Goal: Information Seeking & Learning: Learn about a topic

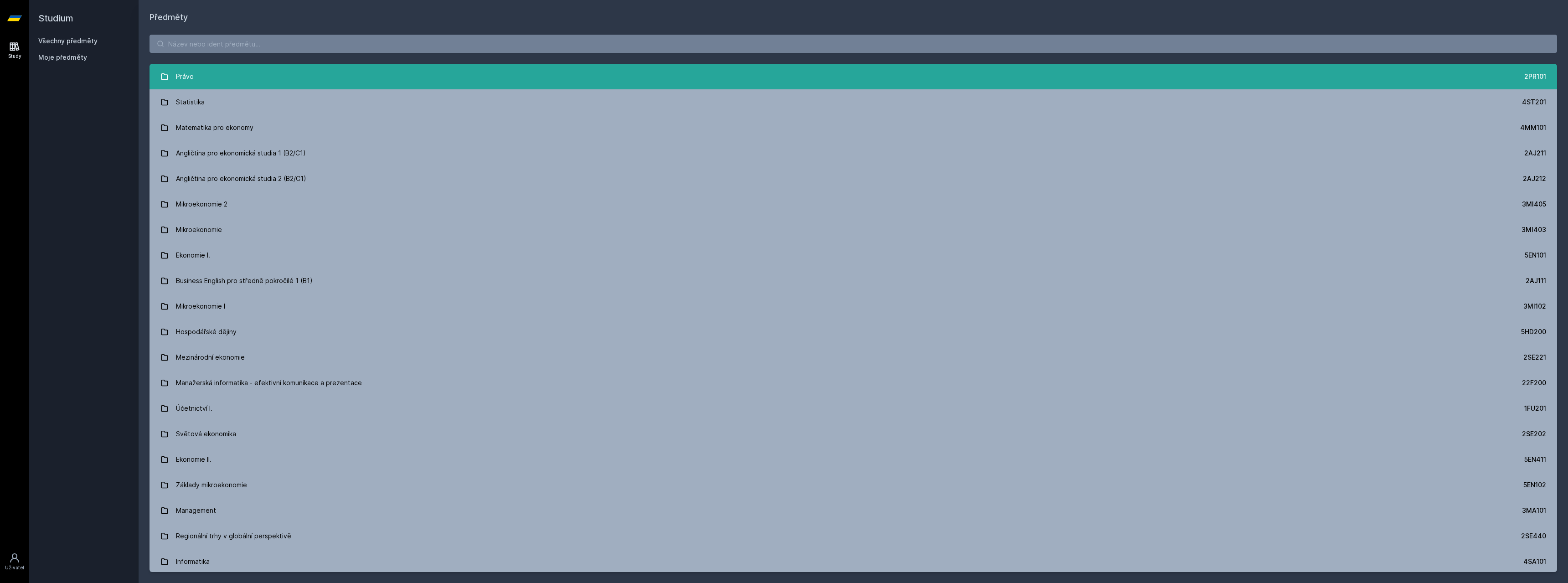
click at [250, 65] on link "Právo 2PR101" at bounding box center [853, 76] width 1408 height 26
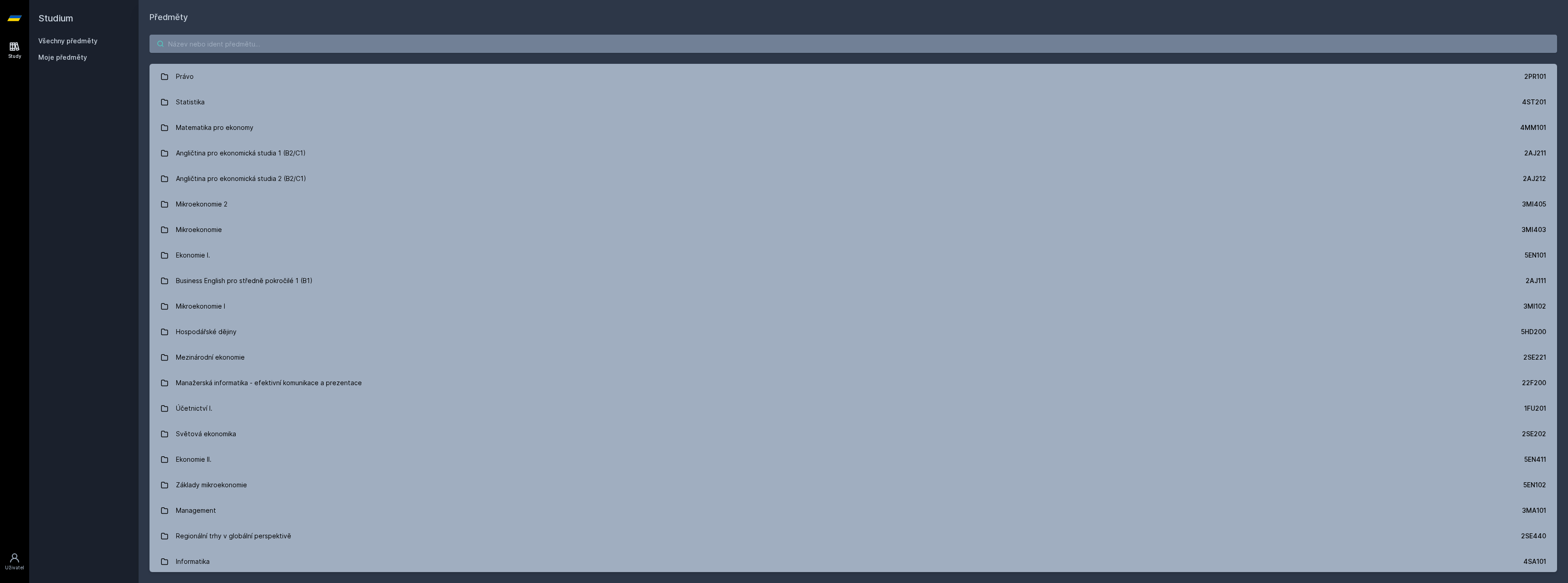
drag, startPoint x: 228, startPoint y: 50, endPoint x: 334, endPoint y: 19, distance: 110.4
click at [228, 50] on input "search" at bounding box center [853, 43] width 1408 height 18
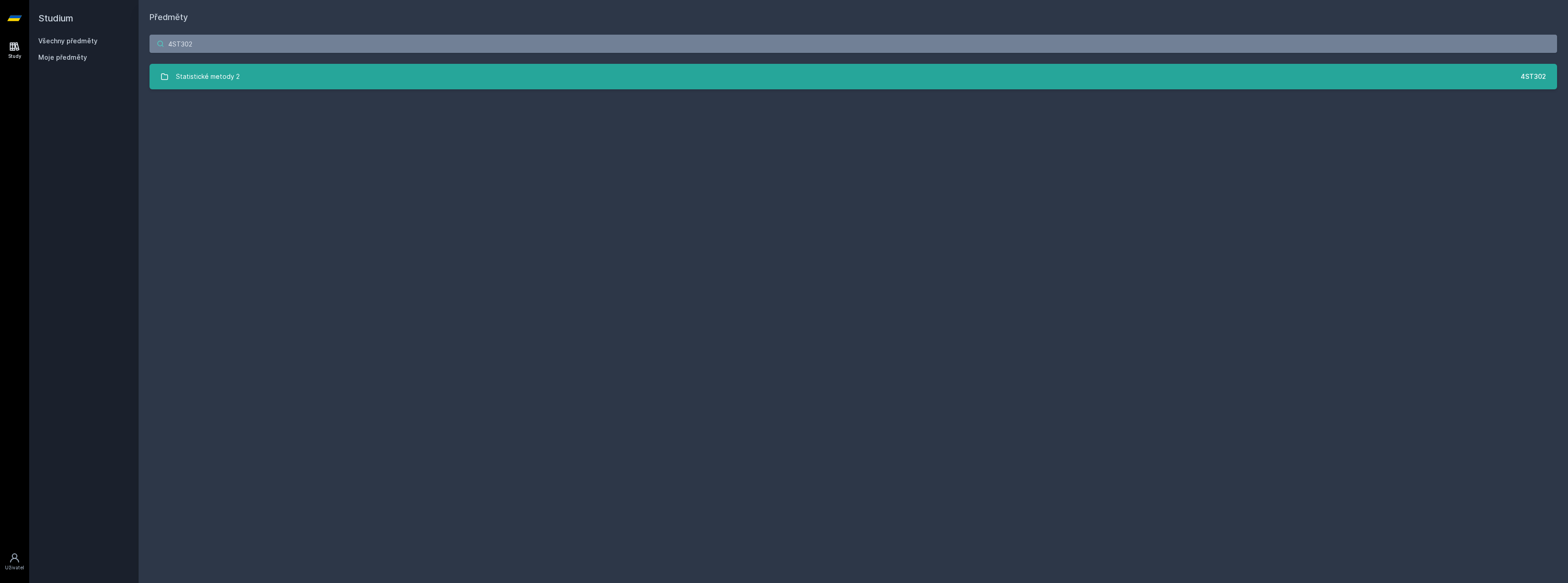
type input "4ST302"
click at [444, 84] on link "Statistické metody 2 4ST302" at bounding box center [853, 76] width 1408 height 26
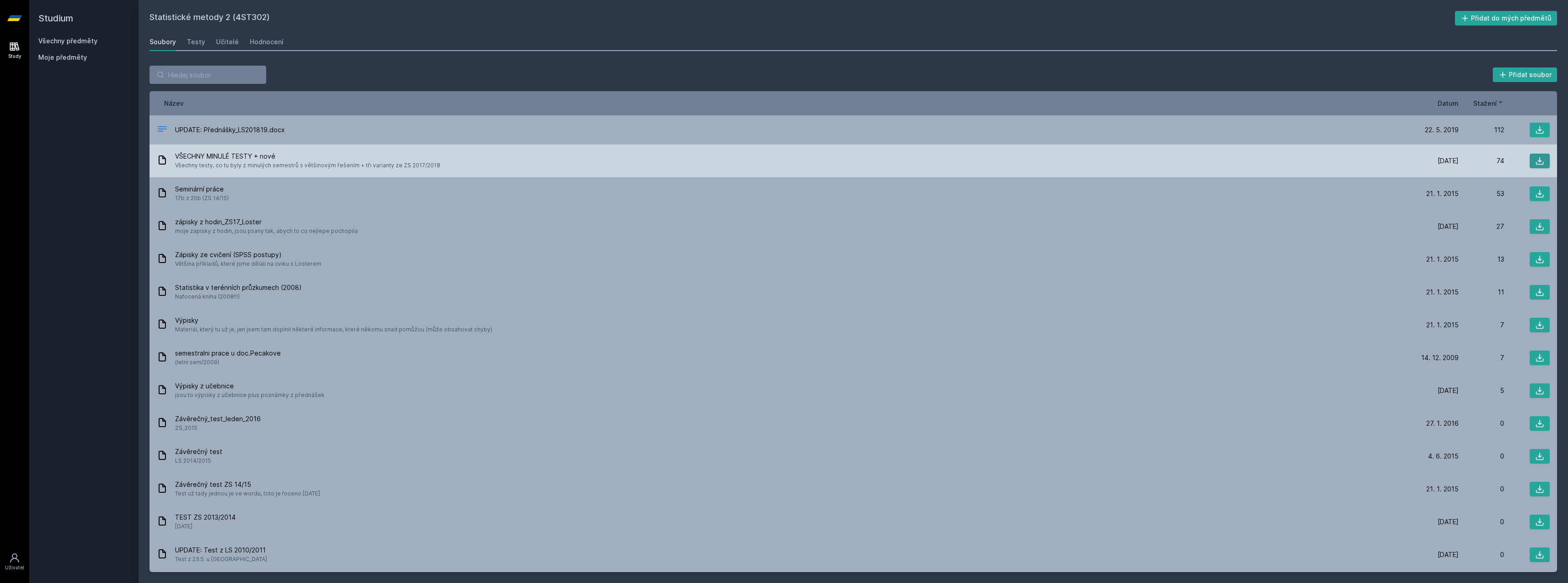
click at [1530, 155] on button at bounding box center [1540, 161] width 20 height 15
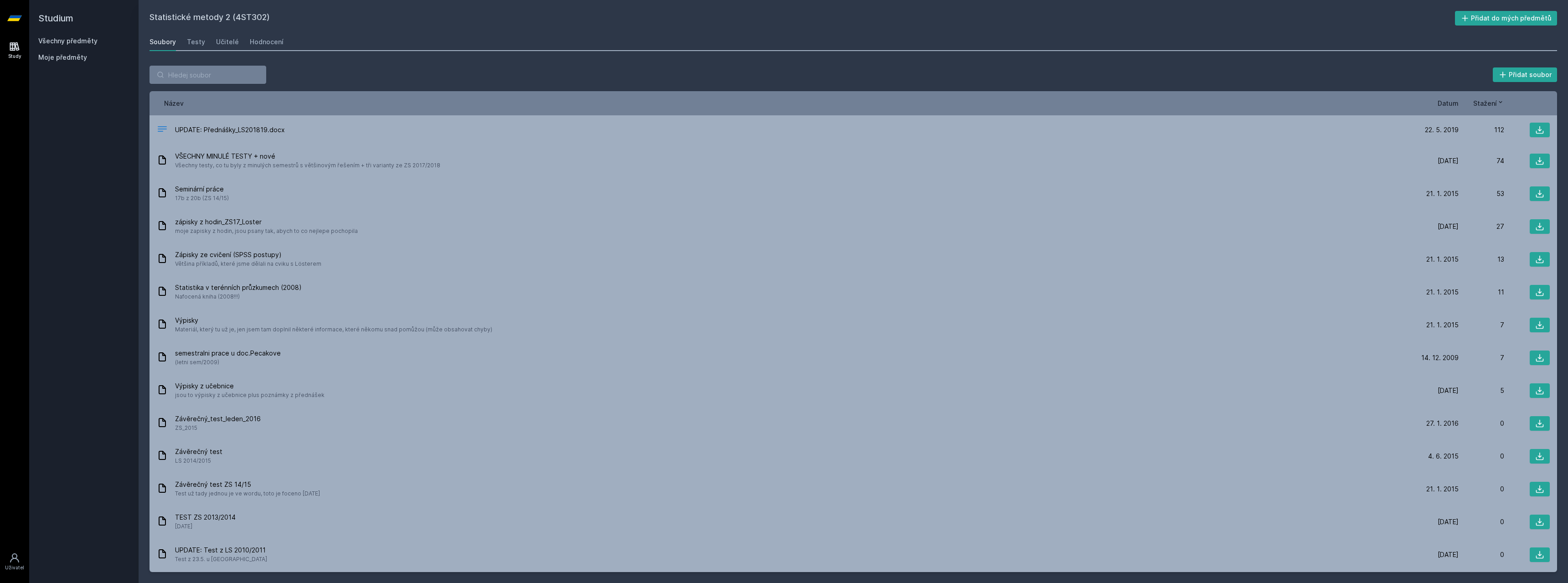
click at [1456, 102] on span "Datum" at bounding box center [1448, 103] width 21 height 9
click at [1456, 102] on icon at bounding box center [1456, 102] width 3 height 1
